Goal: Information Seeking & Learning: Learn about a topic

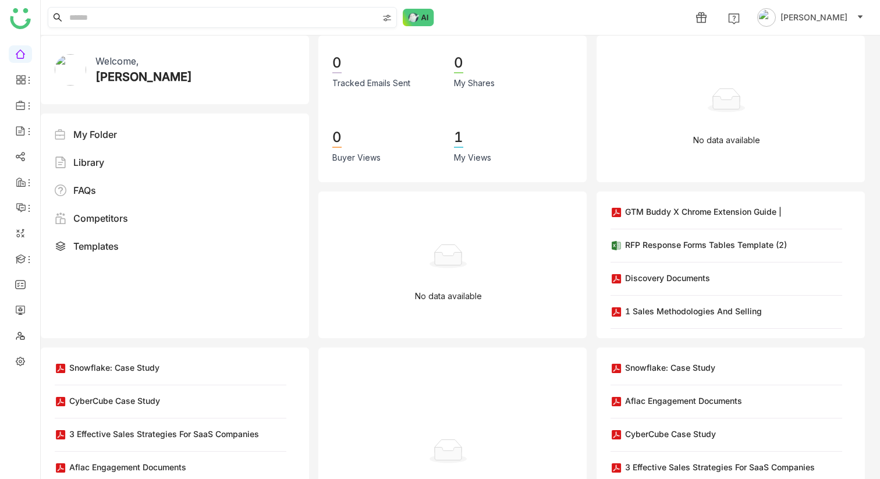
click at [239, 16] on input at bounding box center [222, 18] width 311 height 20
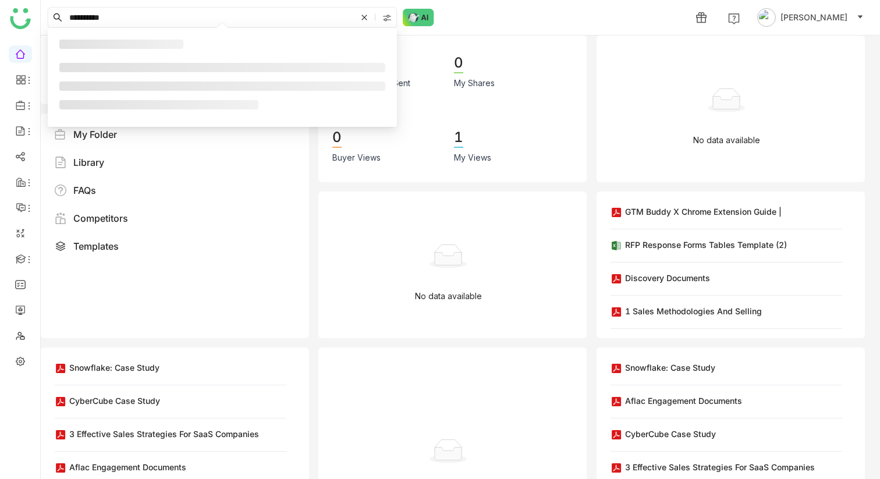
type input "**********"
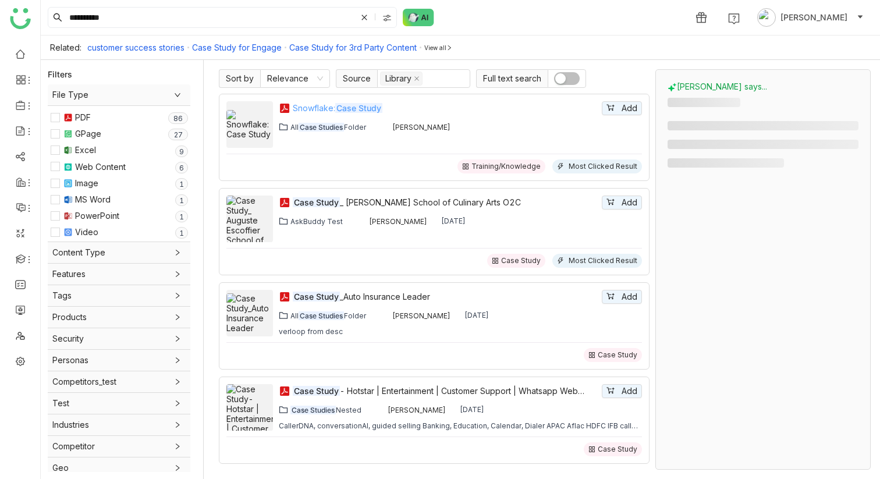
click at [318, 108] on div "Snowflake: Case Study" at bounding box center [446, 108] width 307 height 13
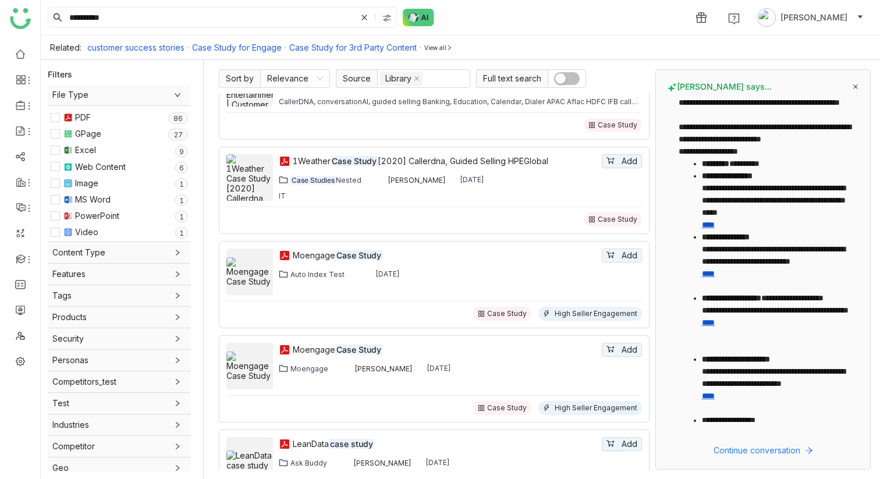
scroll to position [325, 0]
click at [340, 255] on em "Case Study" at bounding box center [358, 254] width 47 height 10
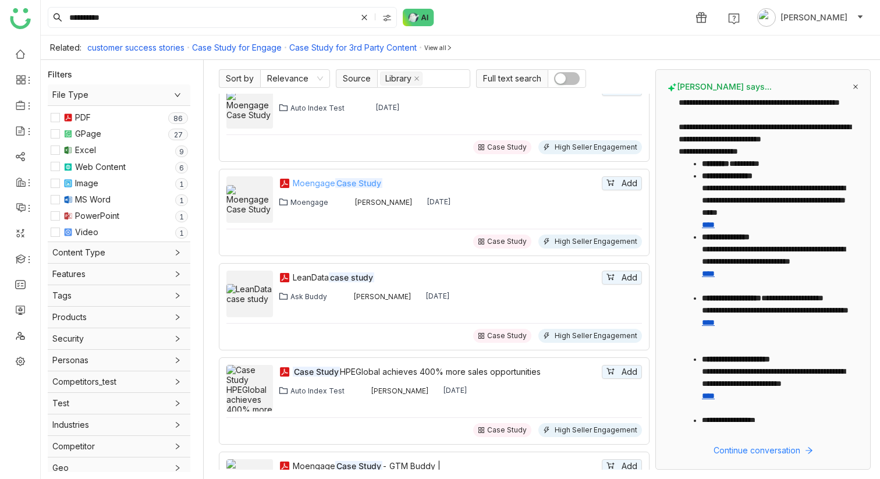
scroll to position [439, 0]
